Goal: Task Accomplishment & Management: Manage account settings

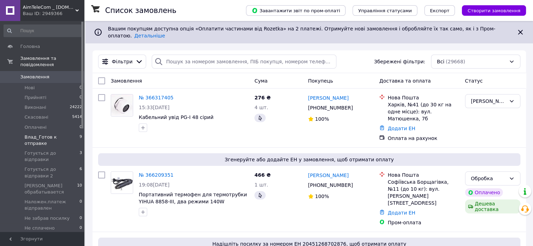
click at [30, 134] on span "Влад_Готов к отправке" at bounding box center [52, 140] width 55 height 13
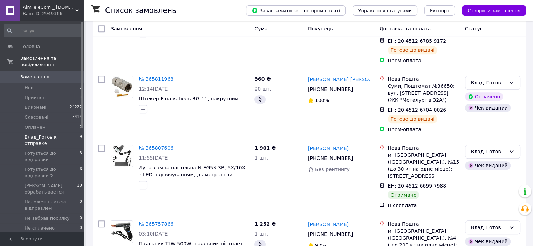
scroll to position [523, 0]
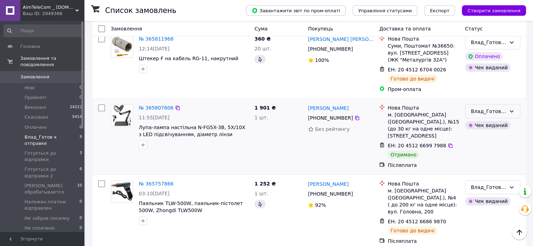
click at [511, 109] on icon at bounding box center [511, 112] width 6 height 6
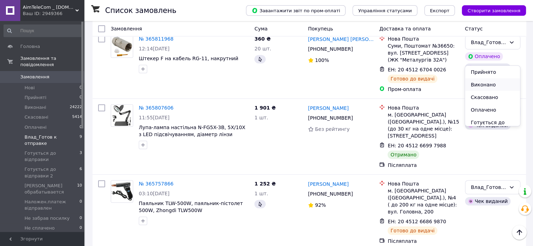
click at [483, 84] on li "Виконано" at bounding box center [492, 84] width 55 height 13
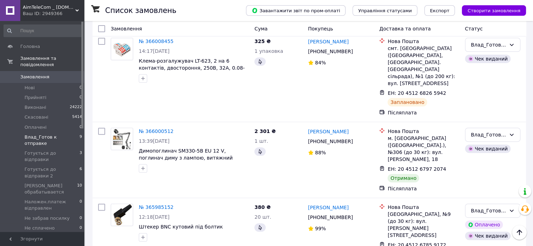
scroll to position [278, 0]
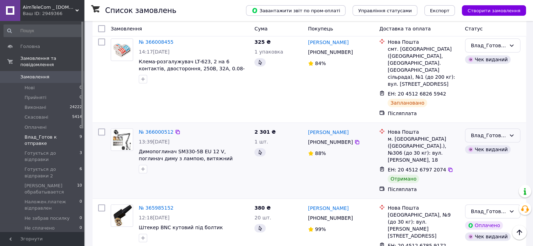
click at [511, 133] on icon at bounding box center [511, 136] width 6 height 6
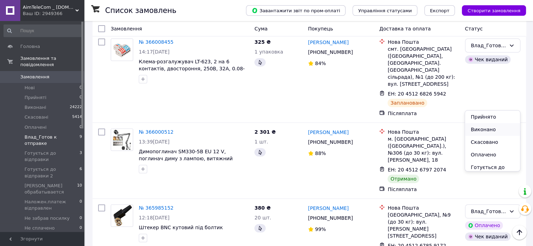
click at [475, 128] on li "Виконано" at bounding box center [492, 129] width 55 height 13
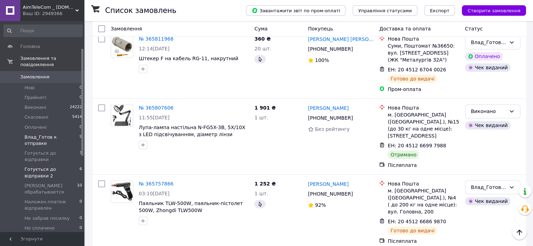
scroll to position [105, 0]
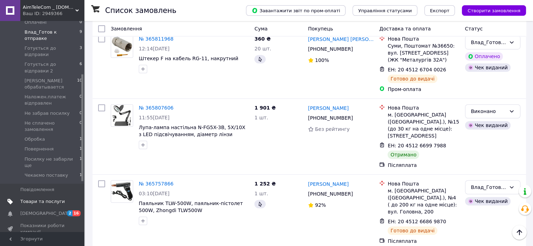
click at [22, 199] on span "Товари та послуги" at bounding box center [42, 202] width 44 height 6
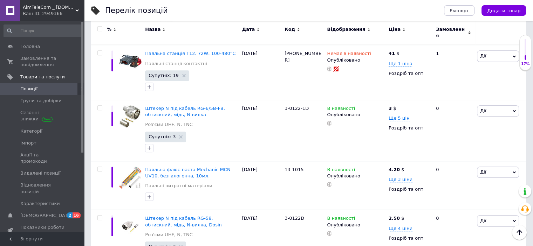
scroll to position [525, 0]
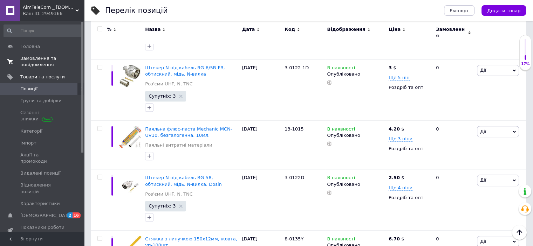
click at [37, 64] on span "Замовлення та повідомлення" at bounding box center [42, 61] width 44 height 13
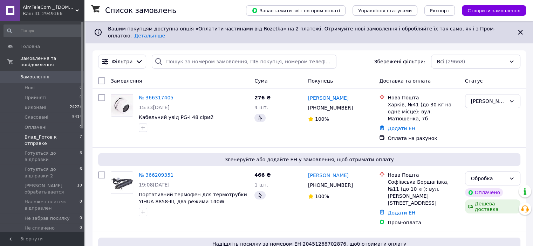
click at [43, 134] on span "Влад_Готов к отправке" at bounding box center [52, 140] width 55 height 13
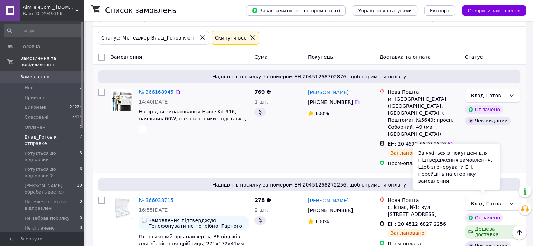
scroll to position [35, 0]
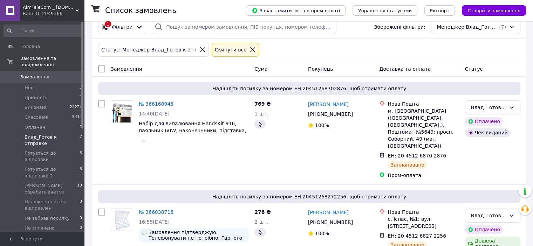
click at [28, 241] on span "Обробка" at bounding box center [35, 244] width 20 height 6
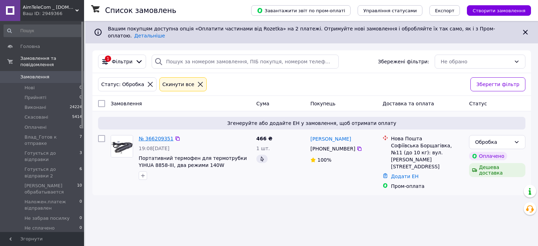
click at [157, 136] on link "№ 366209351" at bounding box center [156, 139] width 35 height 6
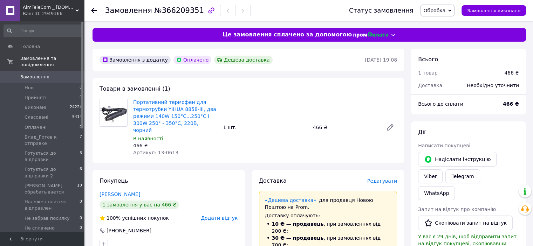
click at [454, 10] on span "Обробка" at bounding box center [437, 11] width 34 height 12
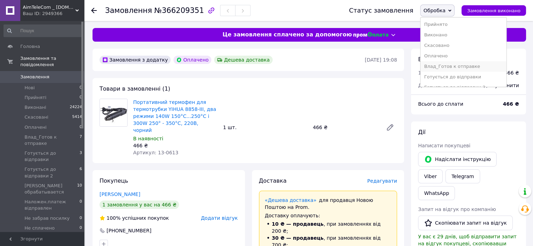
click at [450, 65] on li "Влад_Готов к отправке" at bounding box center [462, 66] width 85 height 11
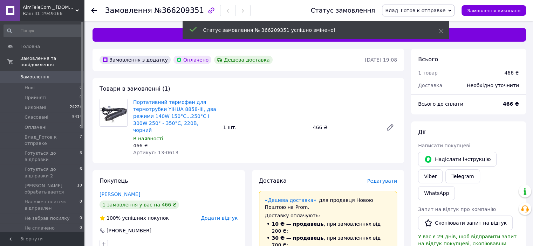
click at [167, 14] on span "№366209351" at bounding box center [179, 10] width 50 height 8
copy span "366209351"
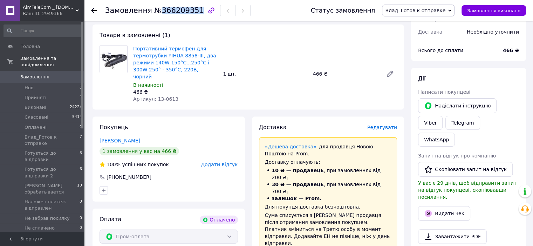
scroll to position [105, 0]
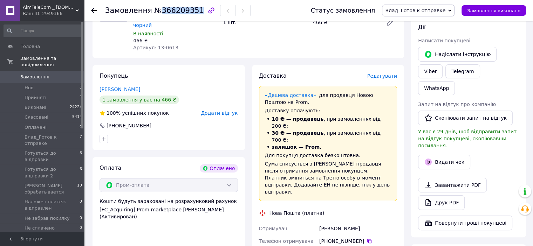
drag, startPoint x: 365, startPoint y: 200, endPoint x: 314, endPoint y: 201, distance: 51.1
copy div "Отримувач Король Александр"
click at [366, 238] on icon at bounding box center [369, 241] width 6 height 6
drag, startPoint x: 370, startPoint y: 225, endPoint x: 317, endPoint y: 223, distance: 52.9
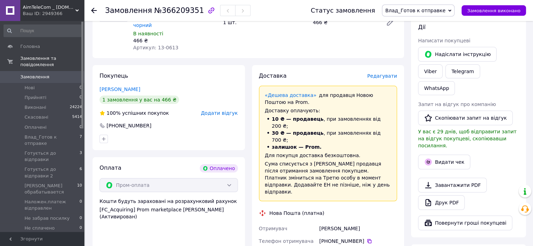
copy div "Адреса Софіївська Борщагівка"
drag, startPoint x: 372, startPoint y: 228, endPoint x: 384, endPoint y: 234, distance: 12.8
copy div "№11 (до 10 кг): вул. Чубинського, 8А"
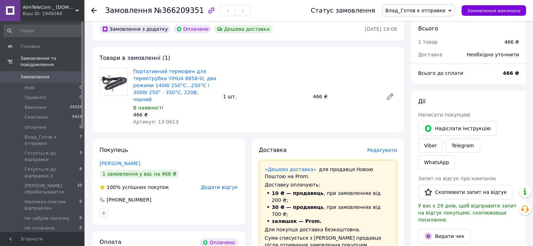
scroll to position [0, 0]
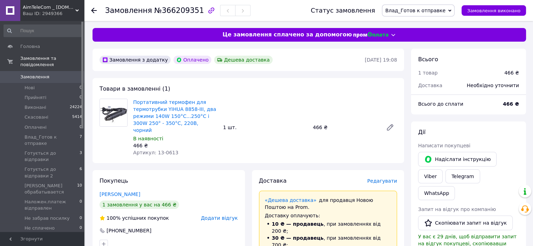
click at [510, 105] on b "466 ₴" at bounding box center [510, 104] width 16 height 6
copy b "466"
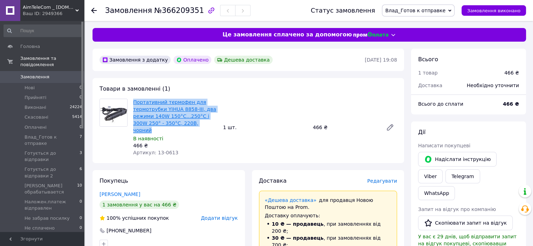
drag, startPoint x: 197, startPoint y: 124, endPoint x: 134, endPoint y: 101, distance: 66.5
click at [134, 101] on span "Портативний термофен для термотрубки YIHUA 8858-III, два режими 140W 150°С...25…" at bounding box center [175, 116] width 84 height 35
copy link "Портативний термофен для термотрубки YIHUA 8858-III, два режими 140W 150°С...25…"
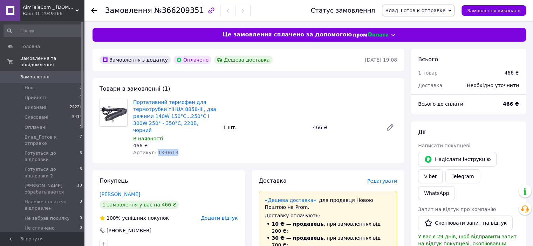
drag, startPoint x: 173, startPoint y: 147, endPoint x: 154, endPoint y: 146, distance: 18.2
click at [154, 149] on div "Артикул: 13-0613" at bounding box center [175, 152] width 84 height 7
copy span "13-0613"
click at [508, 106] on b "466 ₴" at bounding box center [510, 104] width 16 height 6
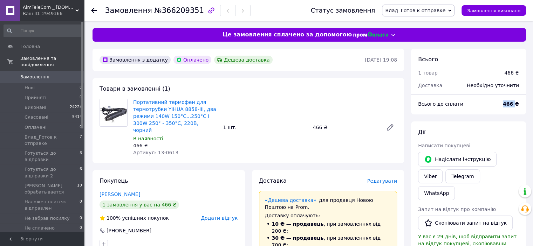
copy b "466"
click at [147, 107] on link "Портативний термофен для термотрубки YIHUA 8858-III, два режими 140W 150°С...25…" at bounding box center [174, 116] width 83 height 34
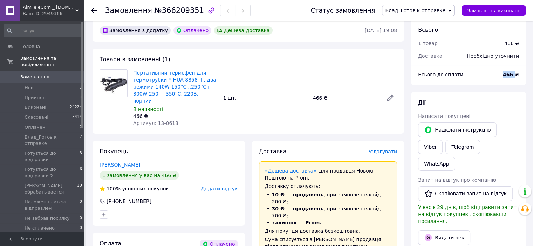
scroll to position [105, 0]
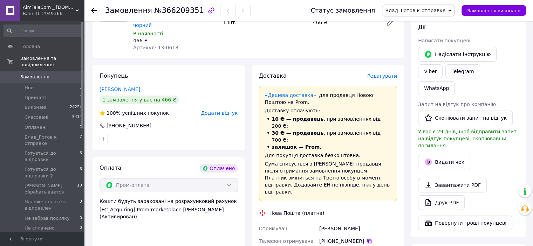
click at [367, 238] on icon at bounding box center [369, 241] width 6 height 6
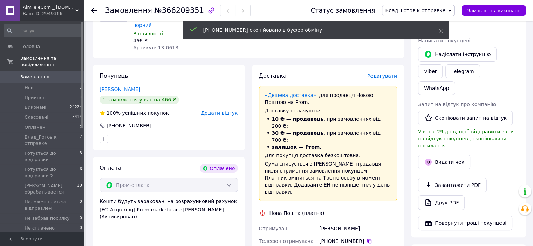
click at [323, 222] on div "Король Александр" at bounding box center [358, 228] width 81 height 13
copy div "Король"
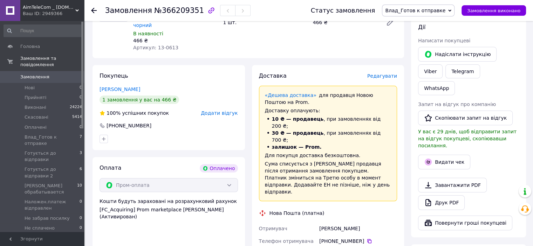
click at [351, 222] on div "Король Александр" at bounding box center [358, 228] width 81 height 13
copy div "Александр"
drag, startPoint x: 369, startPoint y: 225, endPoint x: 317, endPoint y: 223, distance: 51.9
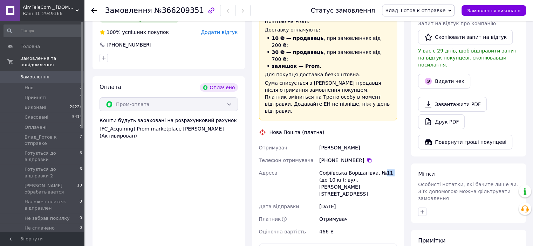
scroll to position [280, 0]
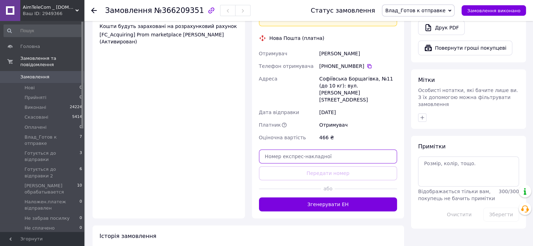
click at [290, 149] on input "text" at bounding box center [328, 156] width 138 height 14
paste input "20451269175094"
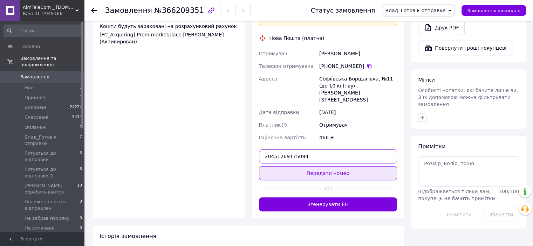
type input "20451269175094"
click at [307, 166] on button "Передати номер" at bounding box center [328, 173] width 138 height 14
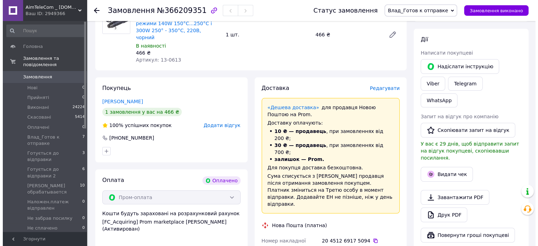
scroll to position [105, 0]
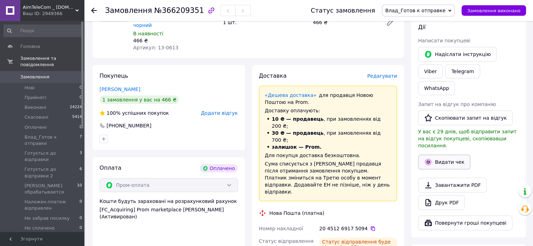
click at [439, 155] on button "Видати чек" at bounding box center [444, 162] width 52 height 15
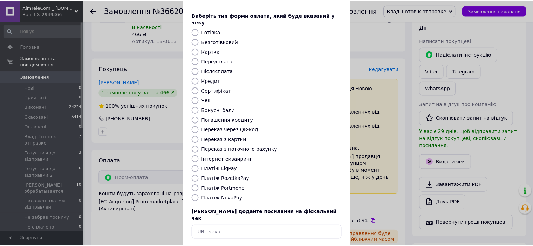
scroll to position [54, 0]
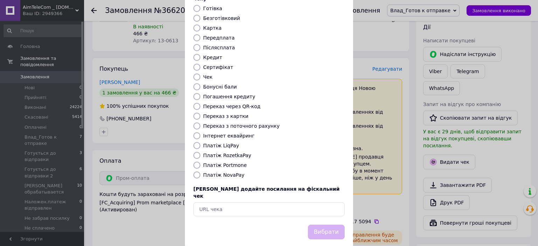
click at [234, 153] on label "Платіж RozetkaPay" at bounding box center [227, 156] width 48 height 6
click at [200, 152] on input "Платіж RozetkaPay" at bounding box center [196, 155] width 7 height 7
radio input "true"
click at [327, 225] on button "Вибрати" at bounding box center [326, 232] width 37 height 15
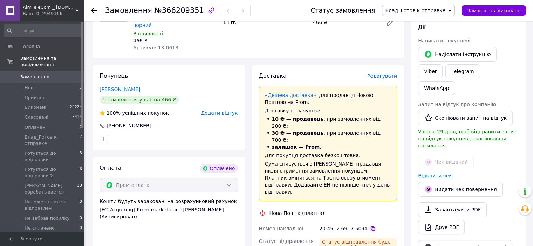
click at [370, 226] on icon at bounding box center [373, 229] width 6 height 6
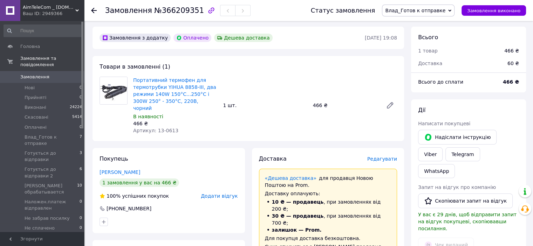
scroll to position [0, 0]
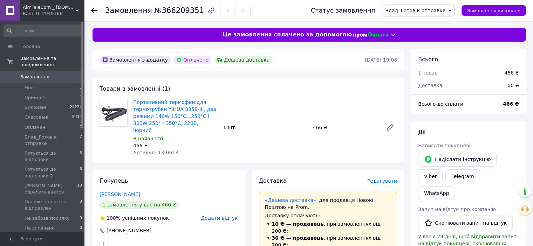
click at [25, 74] on span "Замовлення" at bounding box center [34, 77] width 29 height 6
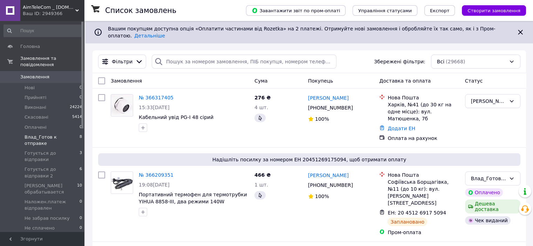
click at [42, 134] on span "Влад_Готов к отправке" at bounding box center [52, 140] width 55 height 13
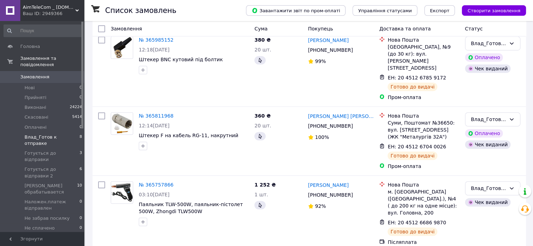
scroll to position [465, 0]
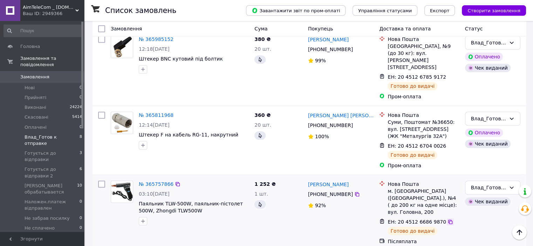
click at [447, 219] on icon at bounding box center [450, 222] width 6 height 6
click at [158, 181] on link "№ 365757866" at bounding box center [156, 184] width 35 height 6
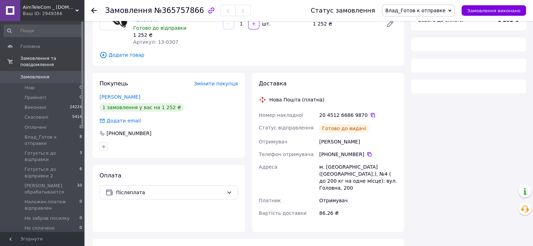
scroll to position [234, 0]
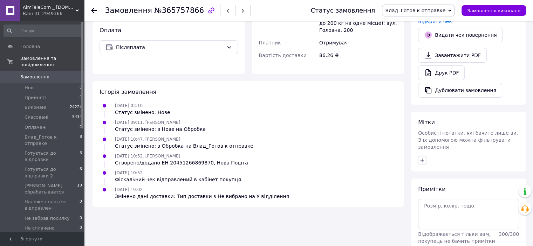
click at [181, 10] on span "№365757866" at bounding box center [179, 10] width 50 height 8
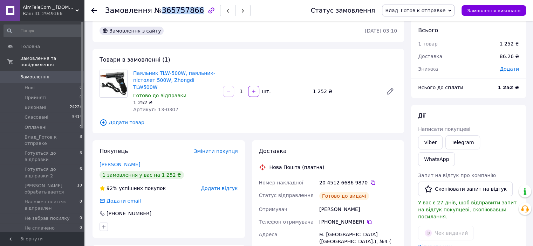
scroll to position [0, 0]
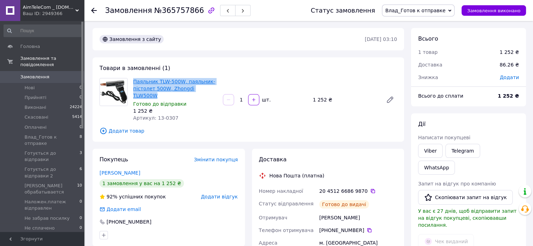
drag, startPoint x: 211, startPoint y: 89, endPoint x: 134, endPoint y: 82, distance: 77.7
click at [134, 82] on span "Паяльник TLW-500W, паяльник-пістолет 500W, Zhongdi TLW500W" at bounding box center [175, 88] width 84 height 21
click at [28, 74] on span "Замовлення" at bounding box center [34, 77] width 29 height 6
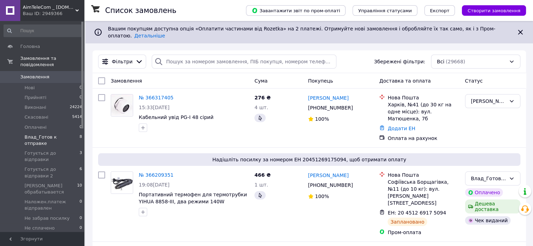
click at [51, 134] on span "Влад_Готов к отправке" at bounding box center [52, 140] width 55 height 13
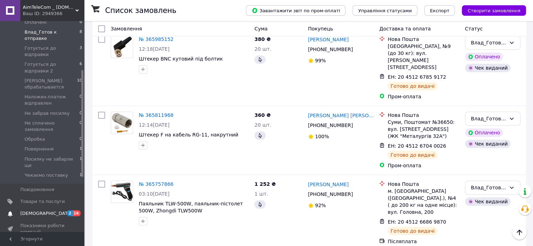
scroll to position [35, 0]
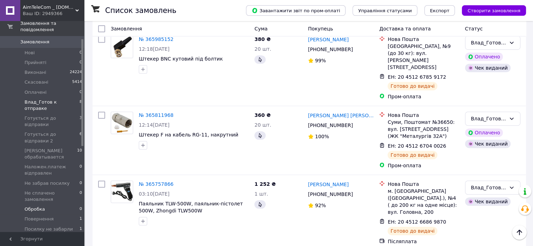
click at [35, 206] on span "Обробка" at bounding box center [35, 209] width 20 height 6
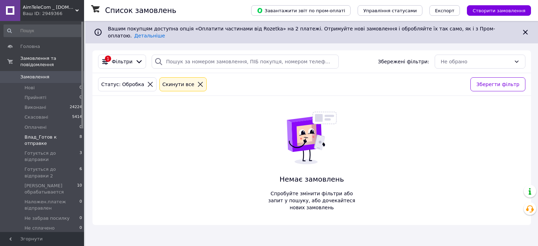
click at [54, 134] on span "Влад_Готов к отправке" at bounding box center [52, 140] width 55 height 13
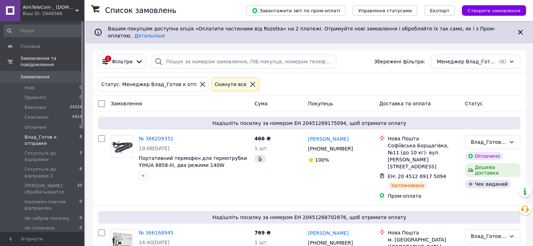
click at [47, 134] on span "Влад_Готов к отправке" at bounding box center [52, 140] width 55 height 13
click at [35, 124] on span "Оплачені" at bounding box center [36, 127] width 22 height 6
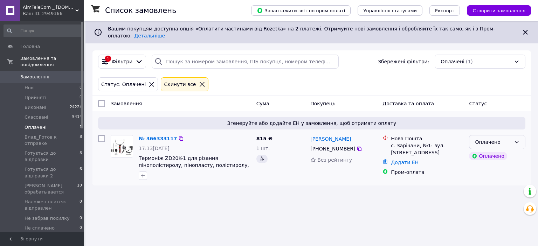
click at [516, 141] on icon at bounding box center [517, 142] width 4 height 2
click at [482, 192] on li "Влад_Готов к отправке" at bounding box center [497, 193] width 56 height 20
click at [150, 136] on link "№ 366333117" at bounding box center [156, 139] width 35 height 6
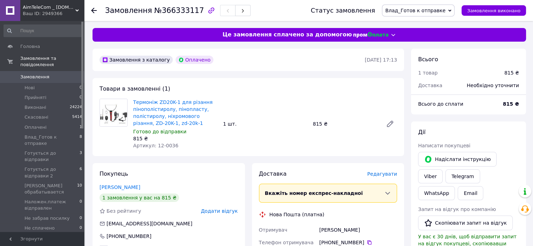
click at [168, 13] on span "№366333117" at bounding box center [179, 10] width 50 height 8
copy span "366333117"
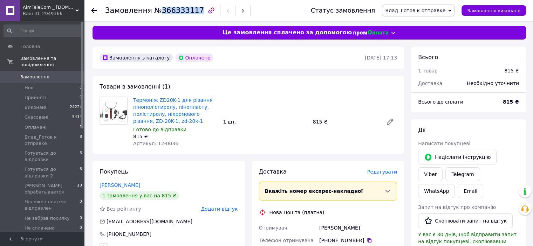
scroll to position [70, 0]
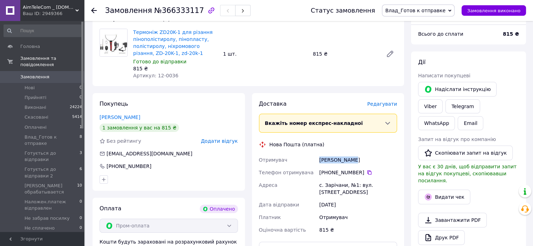
drag, startPoint x: 354, startPoint y: 160, endPoint x: 315, endPoint y: 159, distance: 38.5
click at [315, 159] on div "Отримувач Лопес Енріке Телефон отримувача +380 93 206 98 09   Адреса с. Зарічан…" at bounding box center [327, 195] width 141 height 83
copy div "Отримувач Лопес Енріке"
click at [366, 172] on icon at bounding box center [369, 173] width 6 height 6
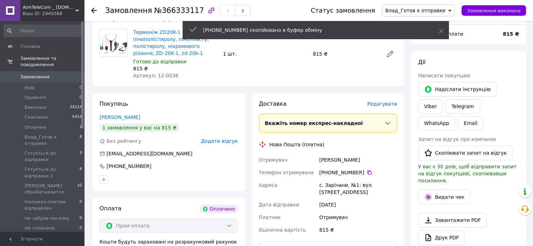
click at [334, 187] on div "с. Зарічани, №1: вул. [STREET_ADDRESS]" at bounding box center [358, 189] width 81 height 20
copy div "Зарічани"
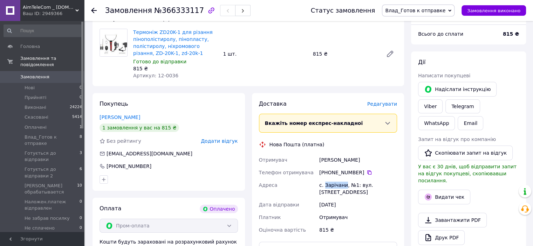
drag, startPoint x: 347, startPoint y: 186, endPoint x: 366, endPoint y: 193, distance: 20.5
click at [366, 193] on div "с. Зарічани, №1: вул. [STREET_ADDRESS]" at bounding box center [358, 189] width 81 height 20
copy div "№1: вул. Бердичівське шосе, 4"
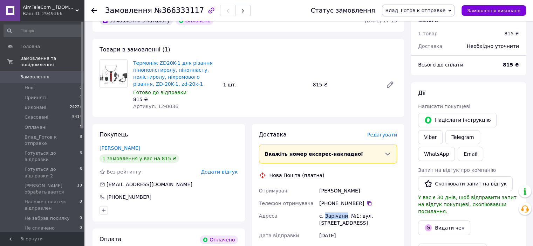
scroll to position [0, 0]
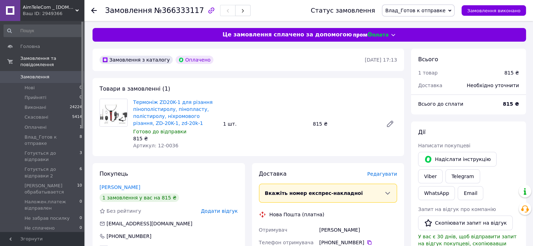
click at [508, 102] on b "815 ₴" at bounding box center [510, 104] width 16 height 6
copy b "815"
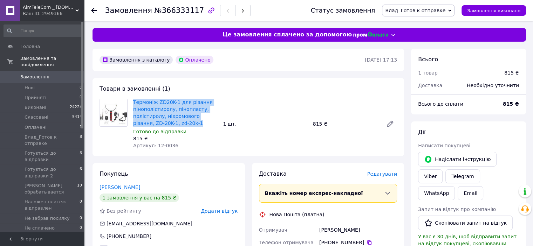
drag, startPoint x: 181, startPoint y: 121, endPoint x: 127, endPoint y: 111, distance: 55.1
click at [131, 103] on div "Термоніж ZD20K-1 для різання пінополістиролу, пінопласту, полістиролу, ніхромов…" at bounding box center [175, 123] width 90 height 53
copy link "Термоніж ZD20K-1 для різання пінополістиролу, пінопласту, полістиролу, ніхромов…"
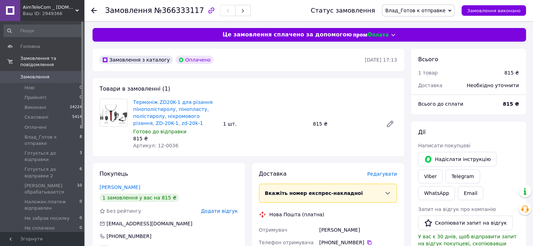
click at [510, 104] on b "815 ₴" at bounding box center [510, 104] width 16 height 6
copy b "815"
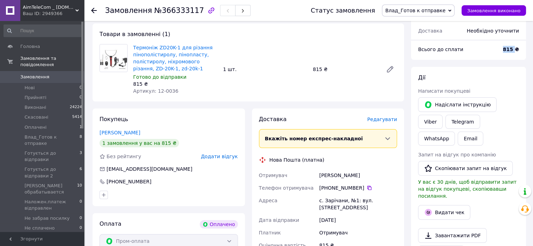
scroll to position [105, 0]
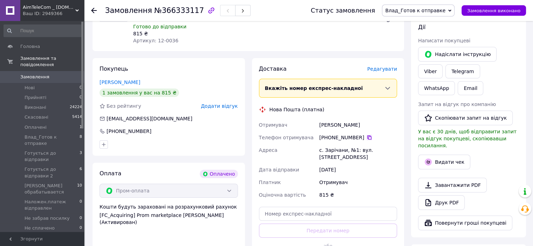
click at [366, 138] on icon at bounding box center [369, 138] width 6 height 6
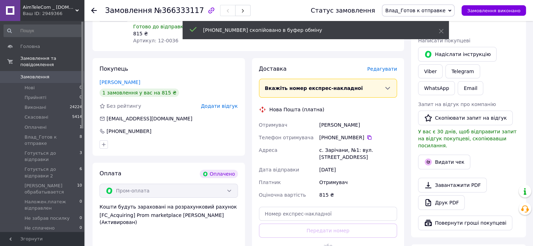
click at [327, 126] on div "Лопес Енріке" at bounding box center [358, 125] width 81 height 13
copy div "Лопес"
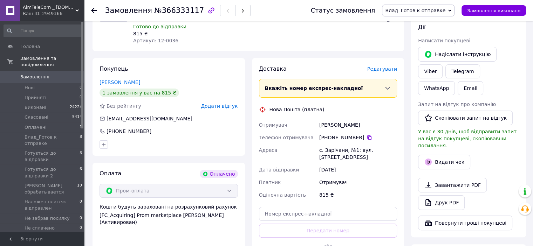
click at [340, 127] on div "Лопес Енріке" at bounding box center [358, 125] width 81 height 13
copy div "Енріке"
click at [334, 149] on div "с. Зарічани, №1: вул. [STREET_ADDRESS]" at bounding box center [358, 154] width 81 height 20
click at [333, 150] on div "с. Зарічани, №1: вул. [STREET_ADDRESS]" at bounding box center [358, 154] width 81 height 20
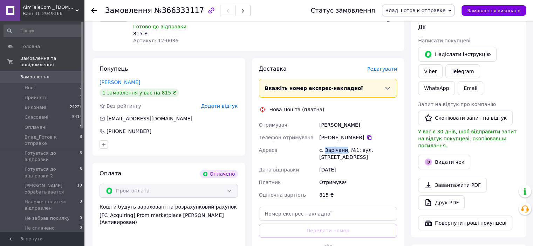
click at [333, 150] on div "с. Зарічани, №1: вул. [STREET_ADDRESS]" at bounding box center [358, 154] width 81 height 20
copy div "Зарічани"
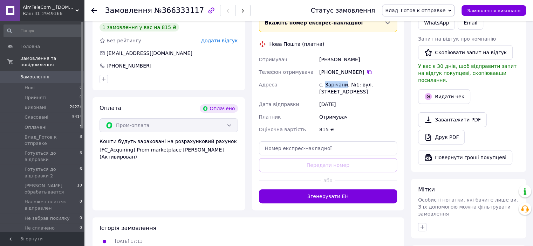
scroll to position [175, 0]
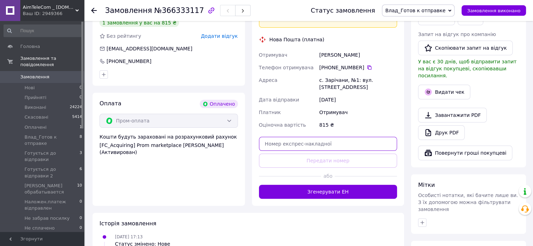
click at [301, 143] on input "text" at bounding box center [328, 144] width 138 height 14
paste input "20451269194680"
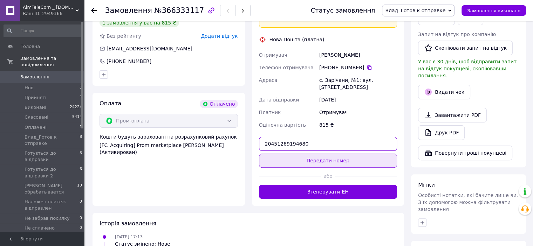
type input "20451269194680"
click at [317, 160] on button "Передати номер" at bounding box center [328, 161] width 138 height 14
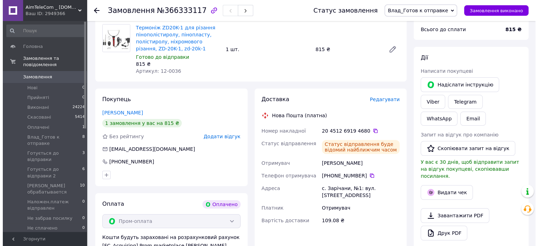
scroll to position [70, 0]
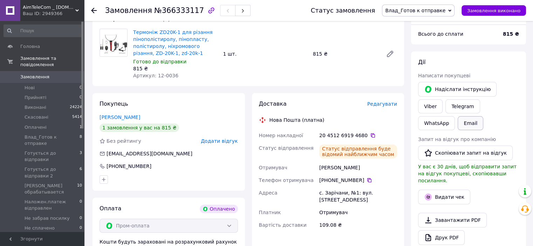
click at [483, 116] on button "Email" at bounding box center [470, 123] width 26 height 14
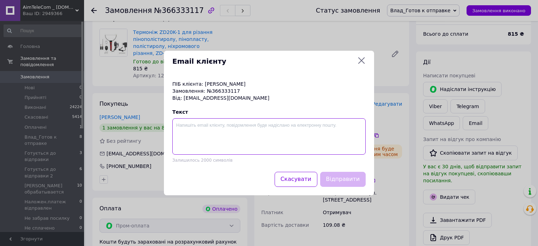
click at [214, 133] on textarea at bounding box center [268, 136] width 193 height 36
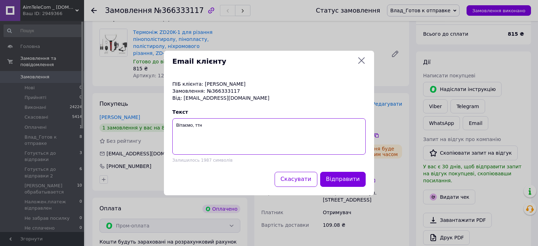
paste textarea "20451269194680"
type textarea "Вітаємо, ттн 20451269194680"
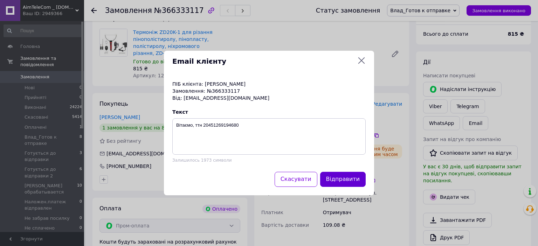
click at [334, 180] on button "Відправити" at bounding box center [343, 179] width 46 height 15
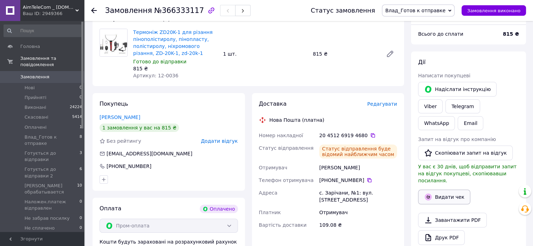
click at [434, 190] on button "Видати чек" at bounding box center [444, 197] width 52 height 15
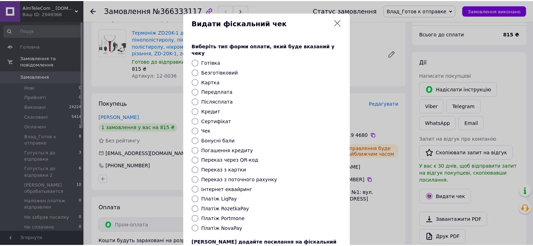
scroll to position [35, 0]
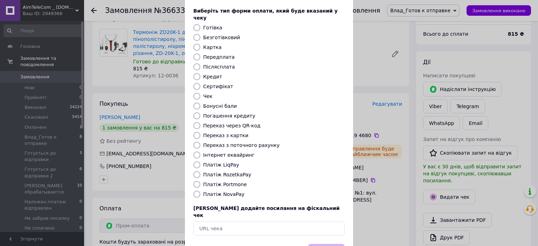
click at [224, 172] on label "Платіж RozetkaPay" at bounding box center [227, 175] width 48 height 6
click at [200, 171] on input "Платіж RozetkaPay" at bounding box center [196, 174] width 7 height 7
radio input "true"
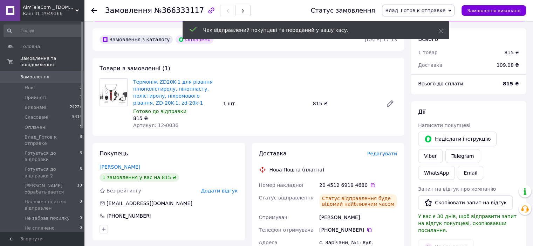
scroll to position [0, 0]
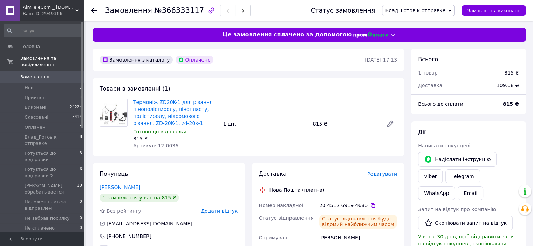
click at [37, 74] on span "Замовлення" at bounding box center [34, 77] width 29 height 6
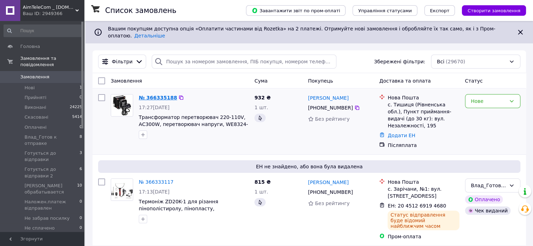
click at [154, 95] on link "№ 366335188" at bounding box center [158, 98] width 38 height 6
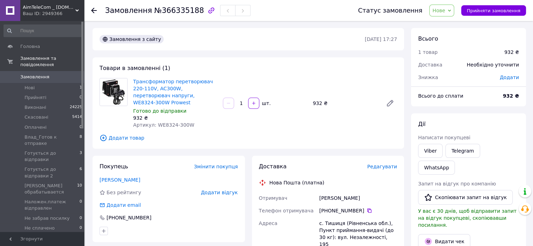
click at [453, 11] on span "Нове" at bounding box center [441, 11] width 25 height 12
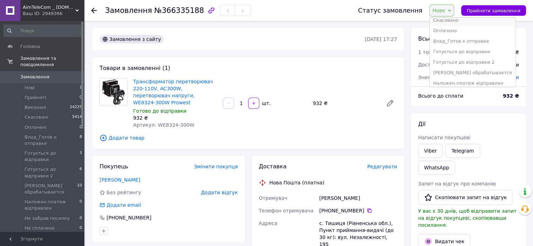
scroll to position [70, 0]
click at [443, 70] on li "Обробка" at bounding box center [471, 70] width 85 height 11
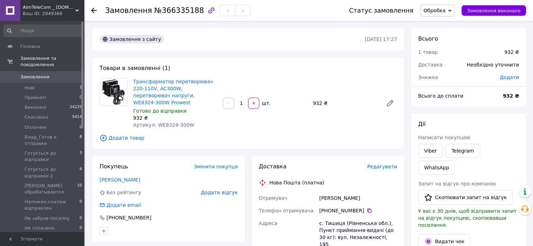
click at [40, 74] on span "Замовлення" at bounding box center [34, 77] width 29 height 6
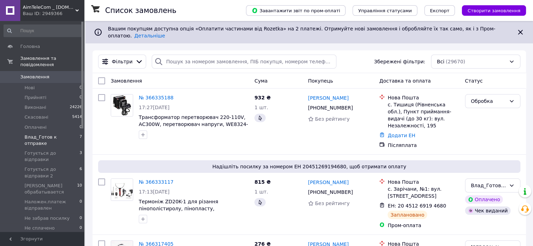
click at [47, 134] on span "Влад_Готов к отправке" at bounding box center [52, 140] width 55 height 13
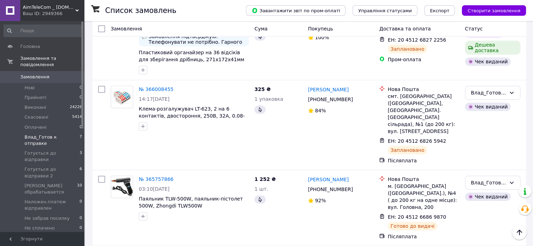
scroll to position [414, 0]
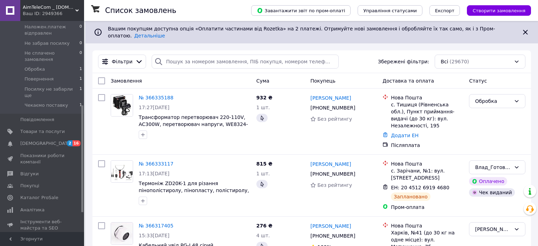
scroll to position [140, 0]
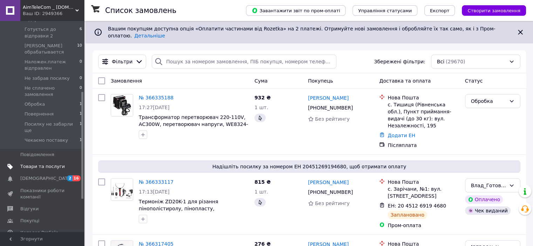
click at [30, 163] on span "Товари та послуги" at bounding box center [42, 166] width 44 height 6
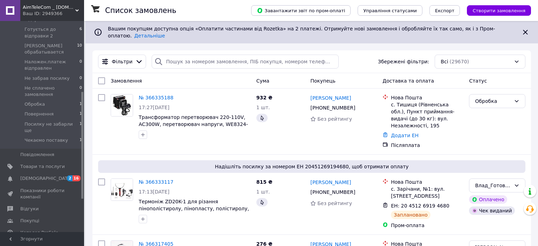
scroll to position [127, 0]
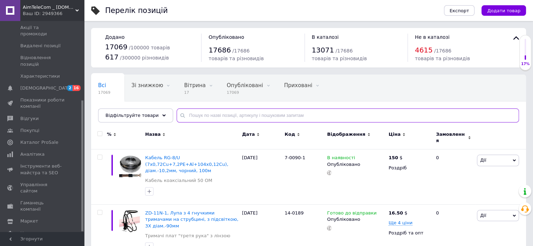
click at [193, 116] on input "text" at bounding box center [347, 116] width 342 height 14
type input "7-0115"
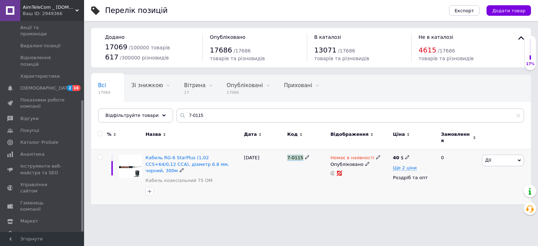
drag, startPoint x: 287, startPoint y: 152, endPoint x: 301, endPoint y: 153, distance: 13.7
click at [301, 155] on span "7-0115" at bounding box center [295, 157] width 16 height 5
copy span "7-0115"
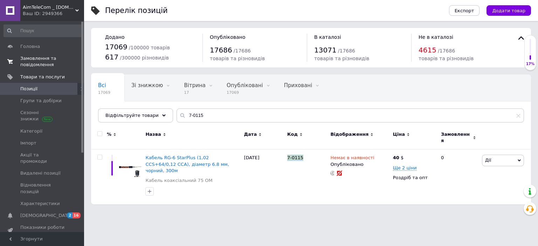
click at [31, 58] on span "Замовлення та повідомлення" at bounding box center [42, 61] width 44 height 13
